Goal: Task Accomplishment & Management: Manage account settings

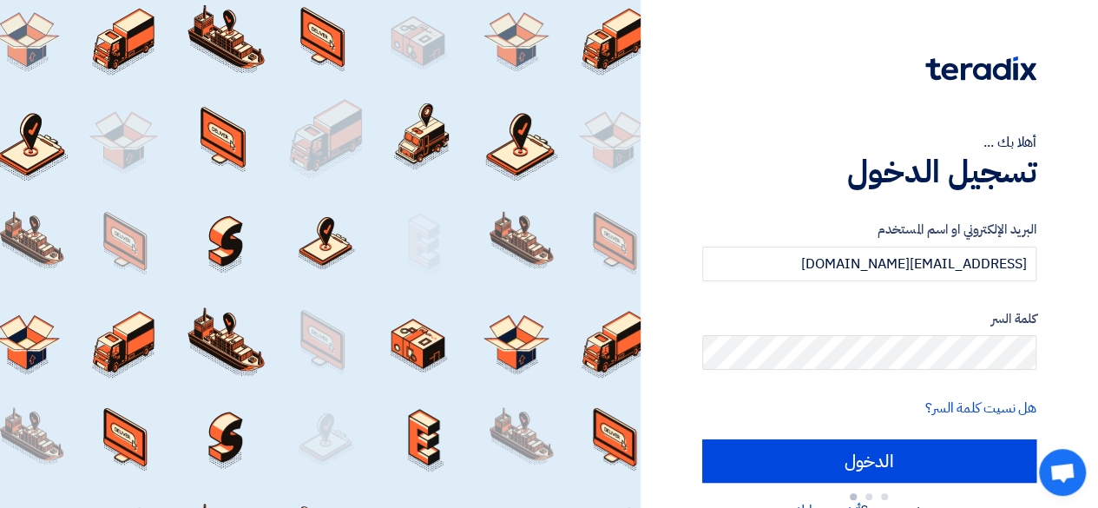
type input "Sign in"
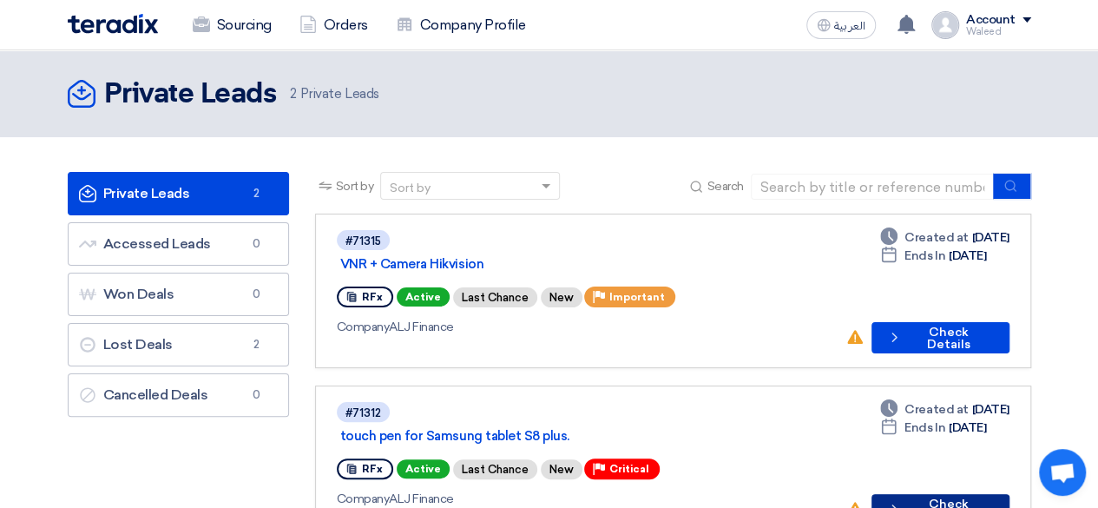
click at [927, 494] on button "Check details Check Details" at bounding box center [941, 509] width 138 height 31
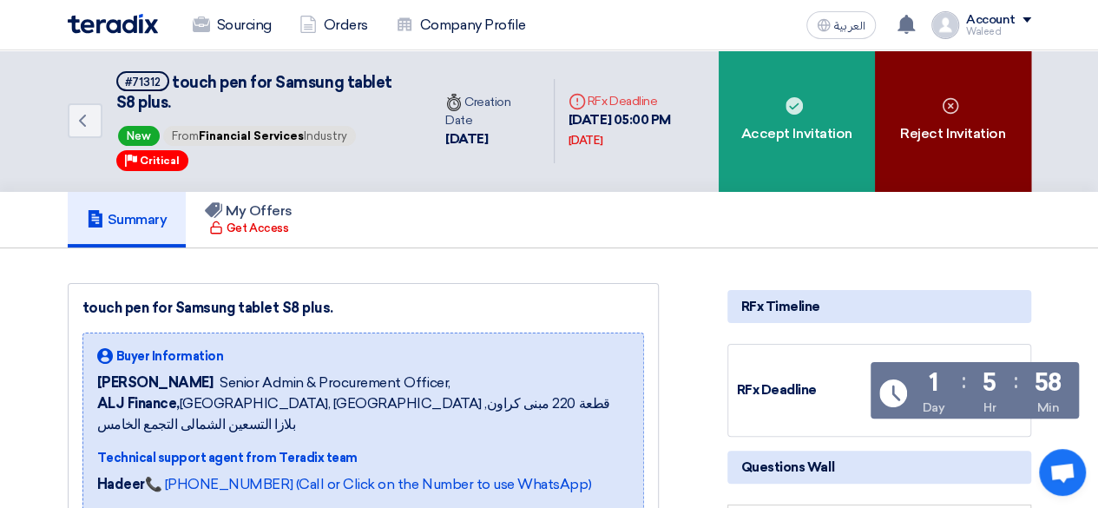
click at [946, 112] on icon at bounding box center [950, 105] width 17 height 17
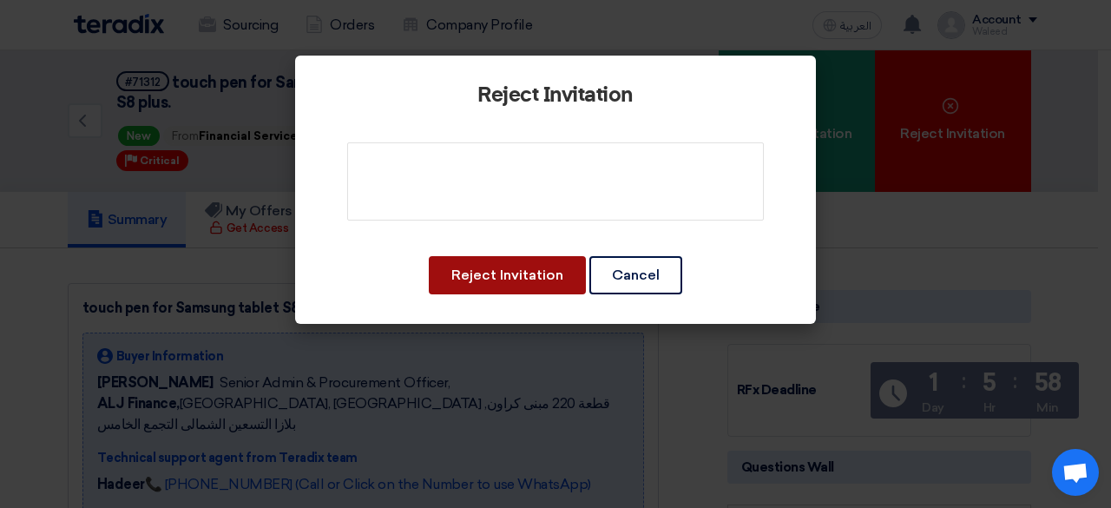
click at [521, 271] on button "Reject Invitation" at bounding box center [507, 275] width 157 height 38
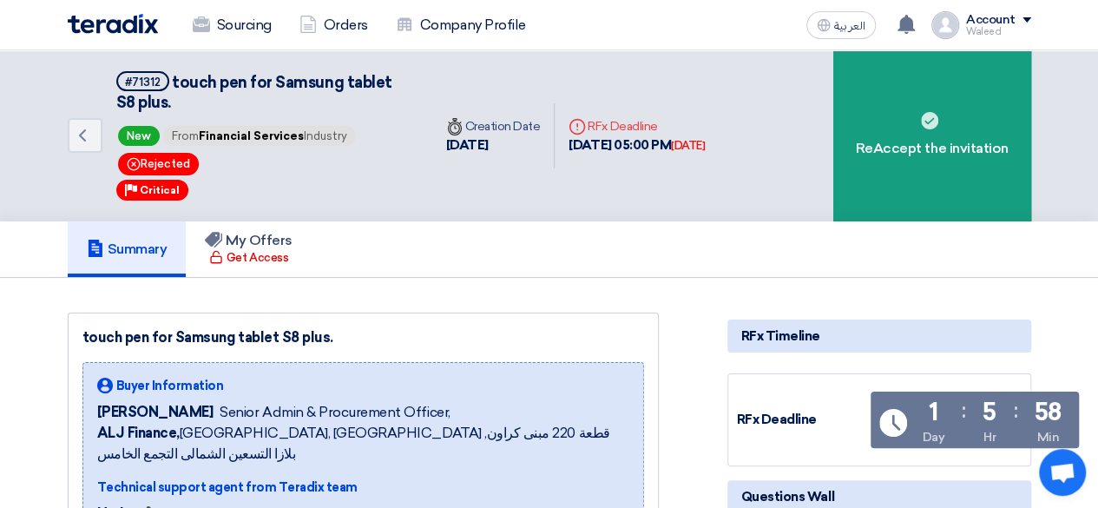
click at [151, 251] on h5 "Summary" at bounding box center [127, 248] width 81 height 17
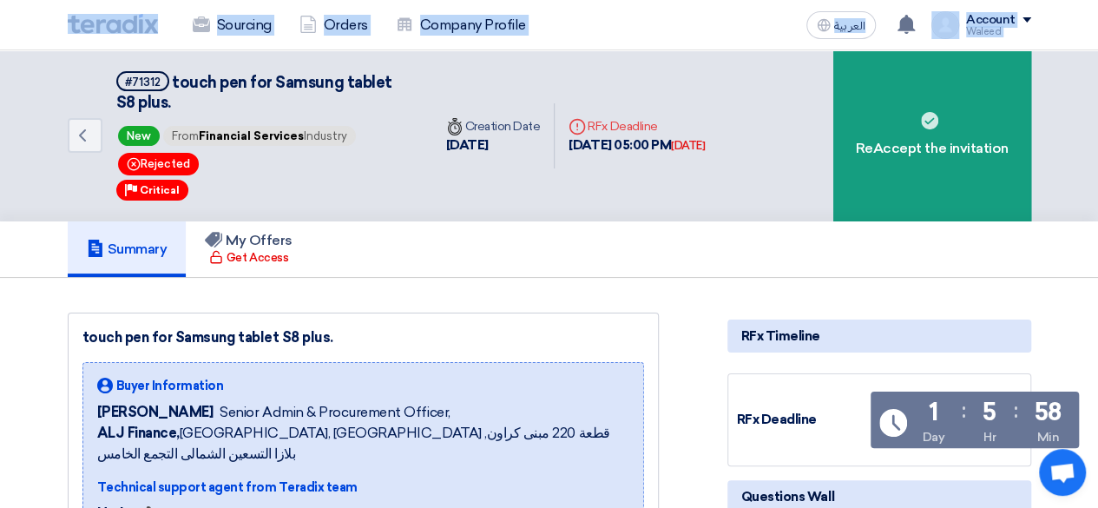
drag, startPoint x: 7, startPoint y: 168, endPoint x: 114, endPoint y: 25, distance: 178.0
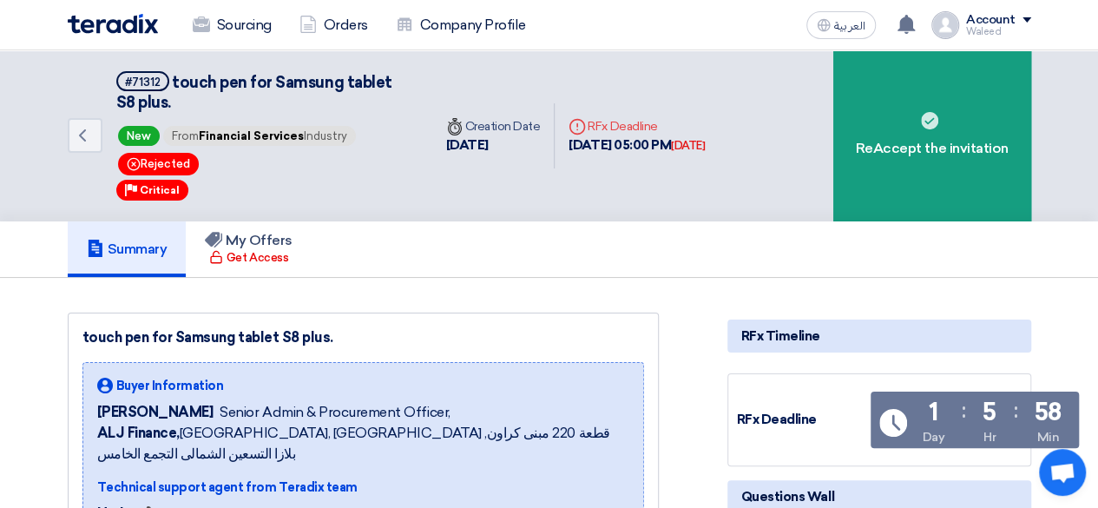
click at [679, 254] on div "Summary My Offers Get Access" at bounding box center [550, 249] width 964 height 56
click at [142, 254] on h5 "Summary" at bounding box center [127, 248] width 81 height 17
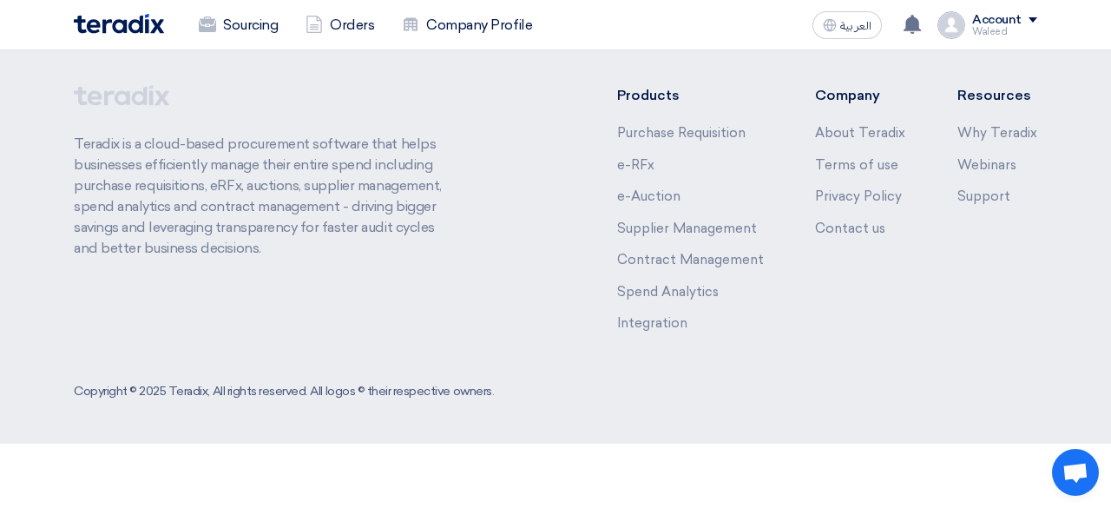
click at [135, 20] on img at bounding box center [119, 24] width 90 height 20
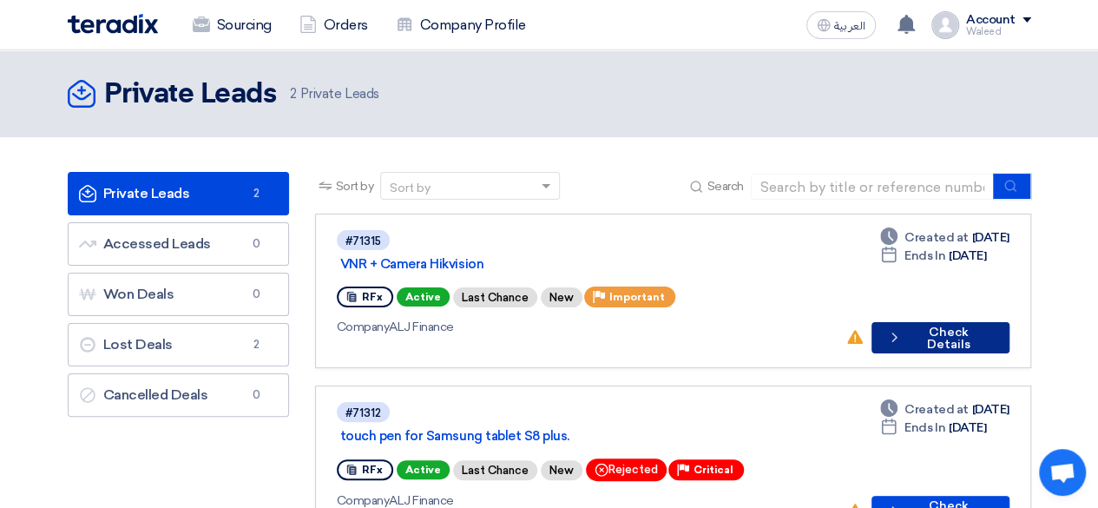
click at [933, 322] on button "Check details Check Details" at bounding box center [941, 337] width 138 height 31
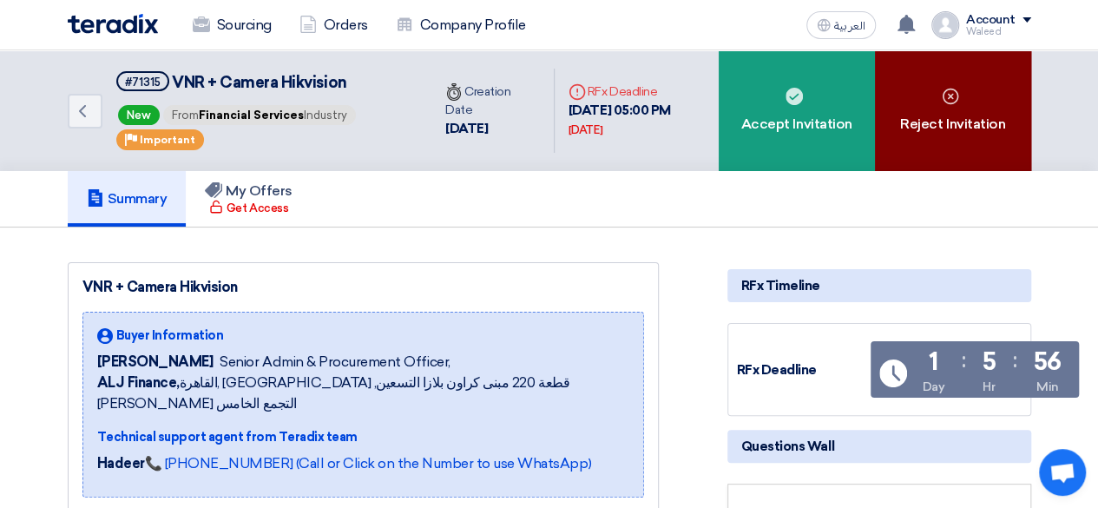
click at [943, 111] on div "Reject Invitation" at bounding box center [953, 110] width 156 height 121
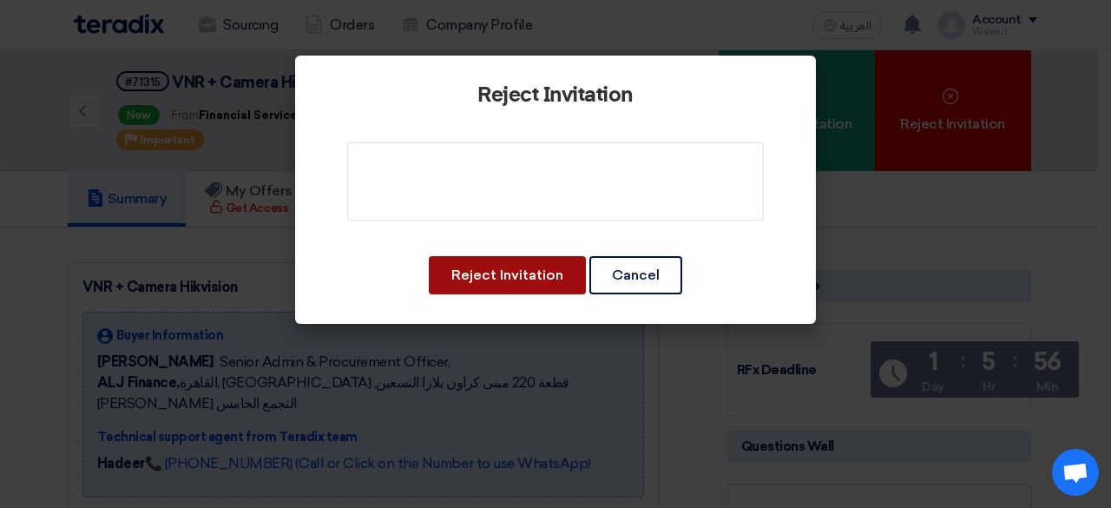
click at [519, 275] on button "Reject Invitation" at bounding box center [507, 275] width 157 height 38
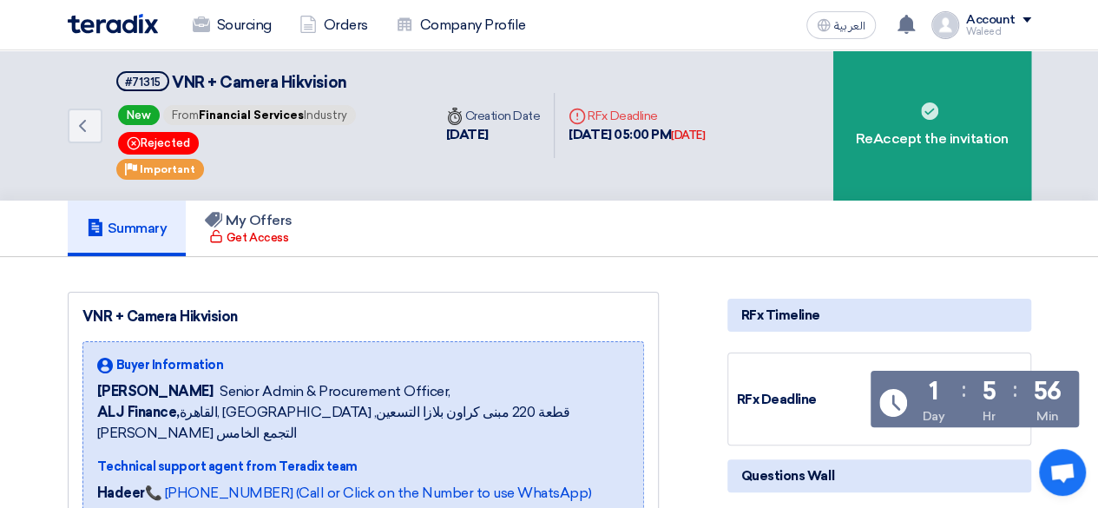
click at [116, 24] on img at bounding box center [113, 24] width 90 height 20
